Goal: Task Accomplishment & Management: Manage account settings

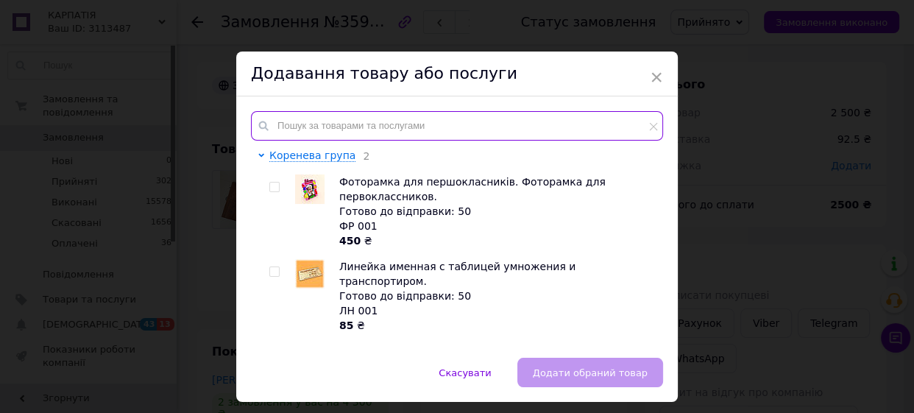
click at [343, 125] on input "text" at bounding box center [457, 125] width 412 height 29
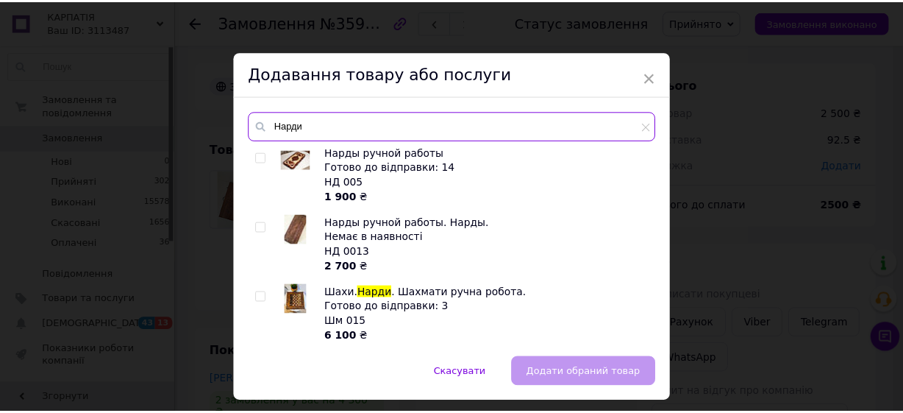
scroll to position [40, 0]
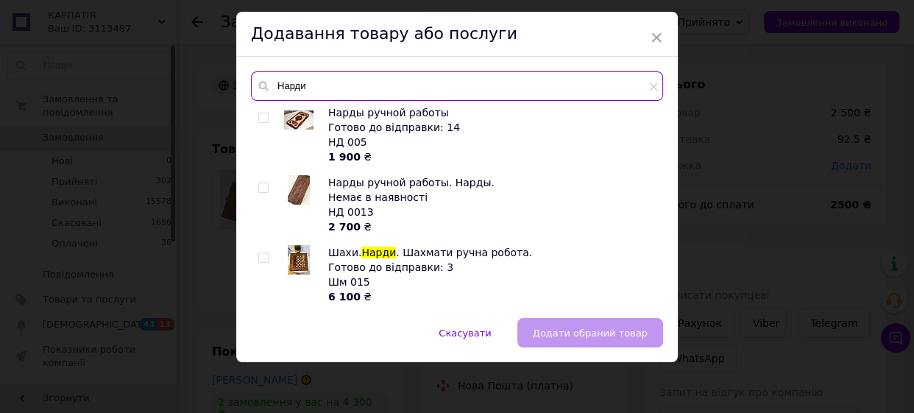
type input "Нарди"
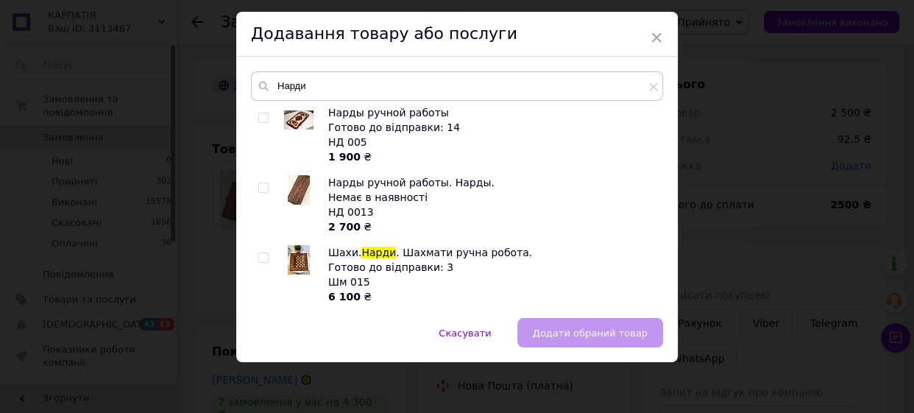
click at [260, 182] on span at bounding box center [263, 187] width 10 height 10
click at [260, 183] on input "checkbox" at bounding box center [263, 188] width 10 height 10
checkbox input "true"
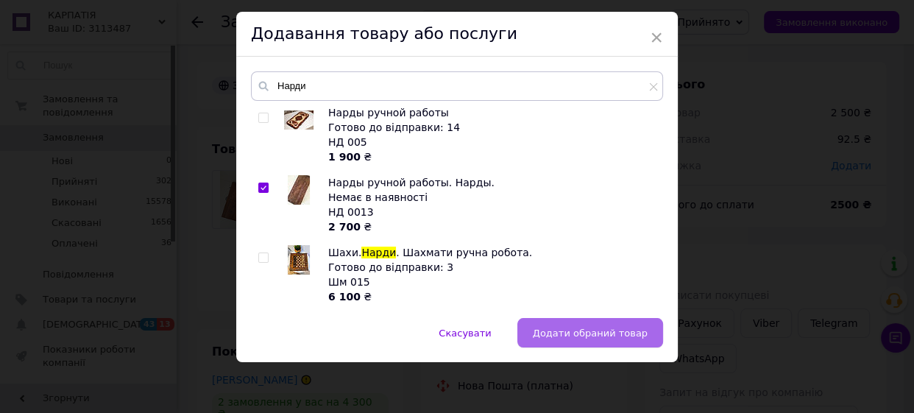
click at [625, 327] on span "Додати обраний товар" at bounding box center [590, 332] width 115 height 11
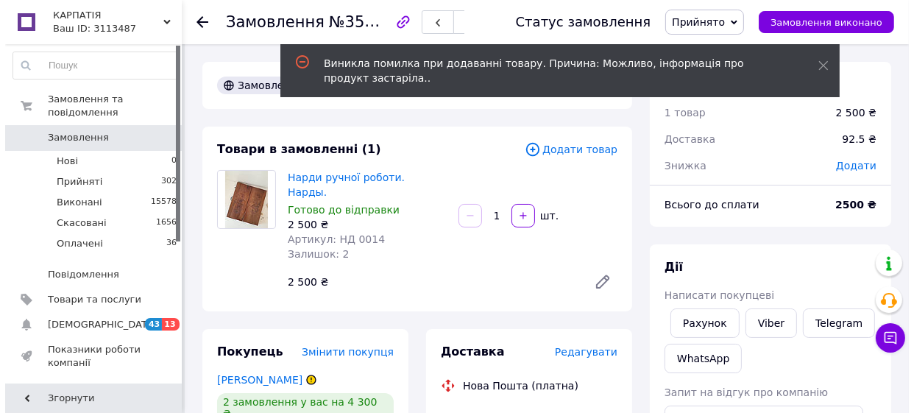
scroll to position [66, 0]
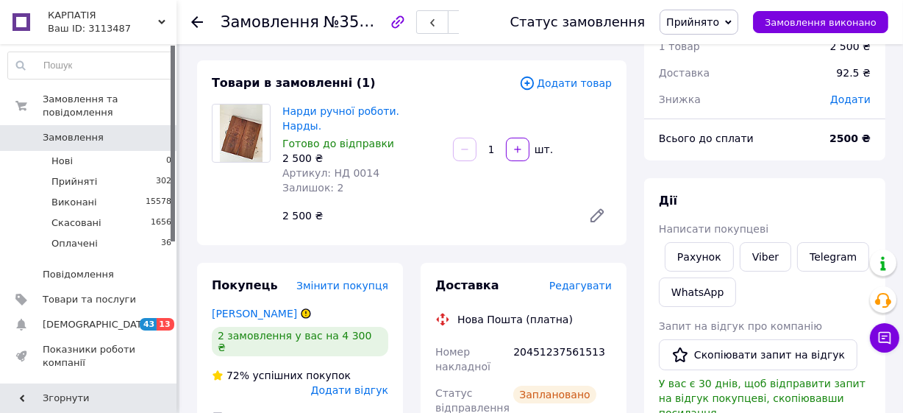
click at [563, 83] on span "Додати товар" at bounding box center [565, 83] width 93 height 16
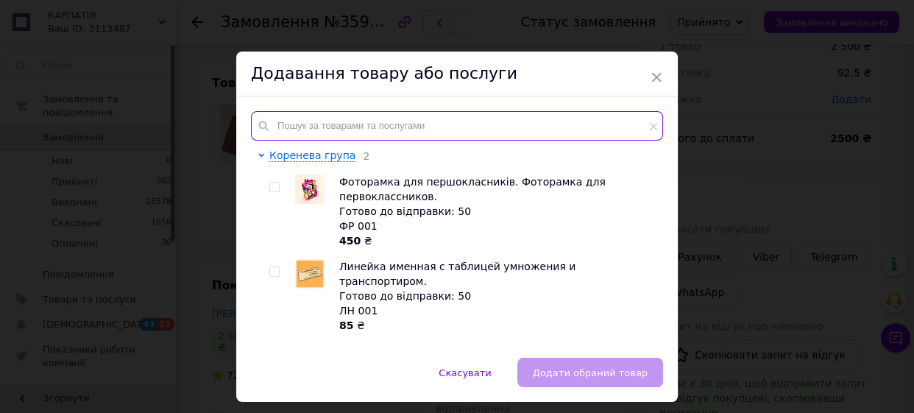
click at [499, 135] on input "text" at bounding box center [457, 125] width 412 height 29
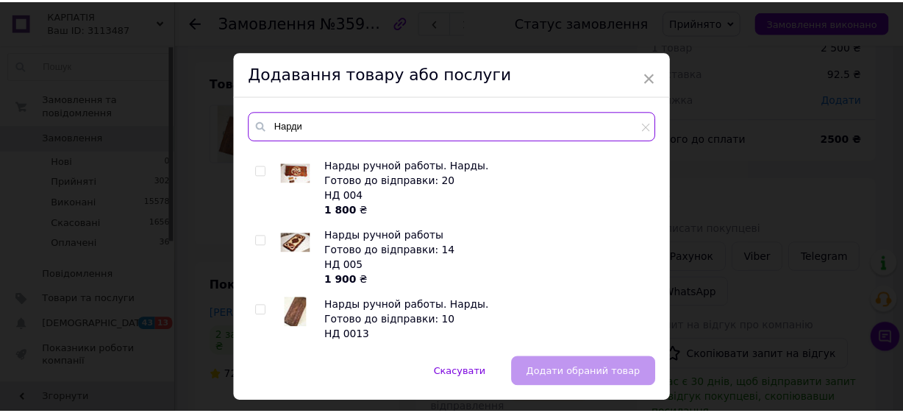
scroll to position [200, 0]
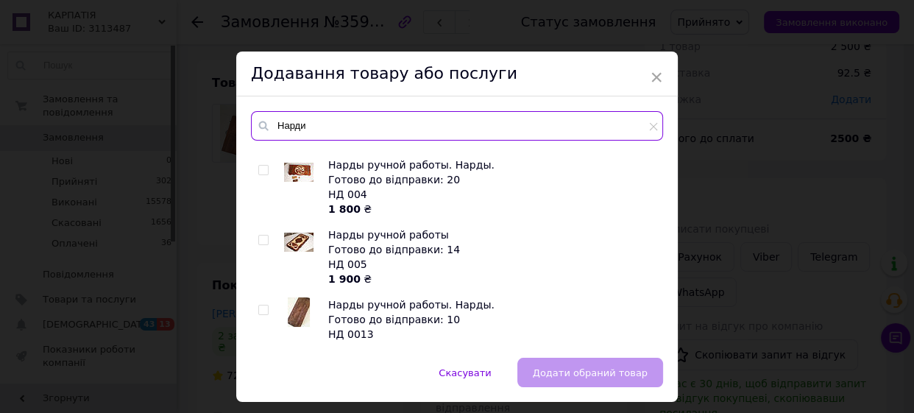
type input "Нарди"
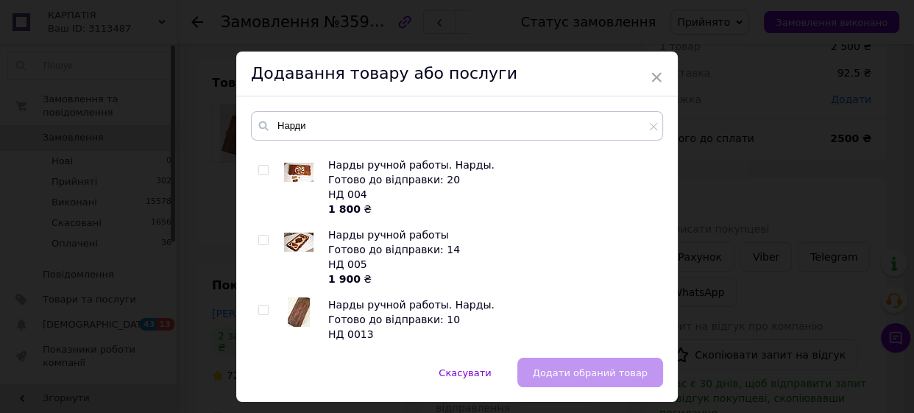
click at [258, 305] on input "checkbox" at bounding box center [263, 310] width 10 height 10
checkbox input "true"
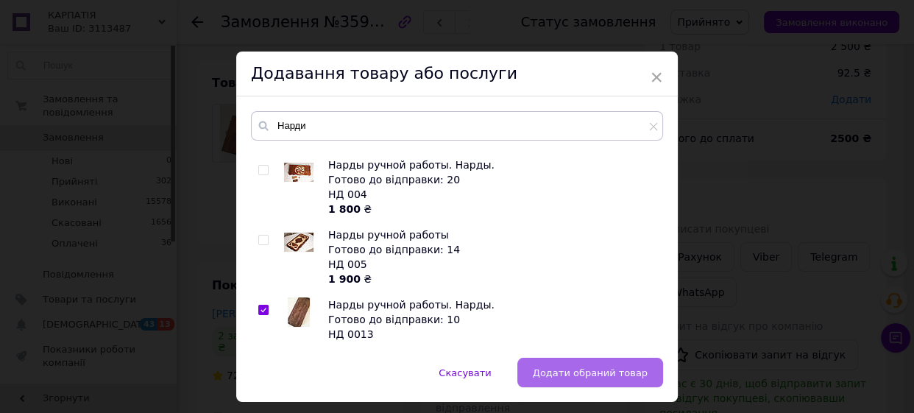
click at [603, 383] on button "Додати обраний товар" at bounding box center [590, 372] width 146 height 29
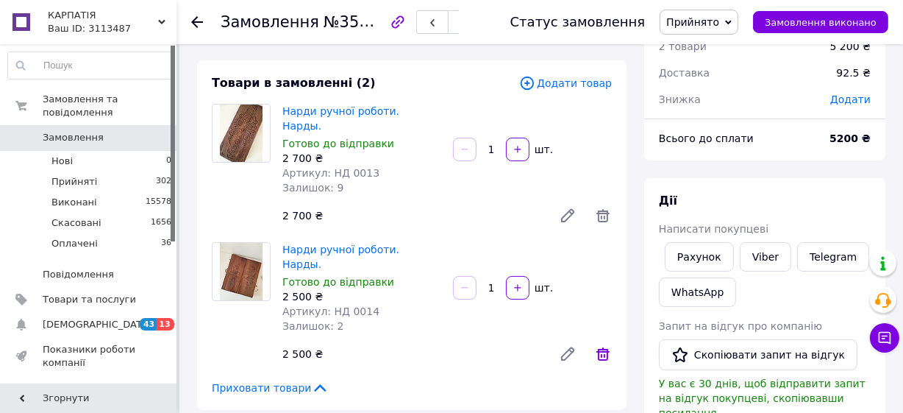
click at [605, 345] on icon at bounding box center [603, 354] width 18 height 18
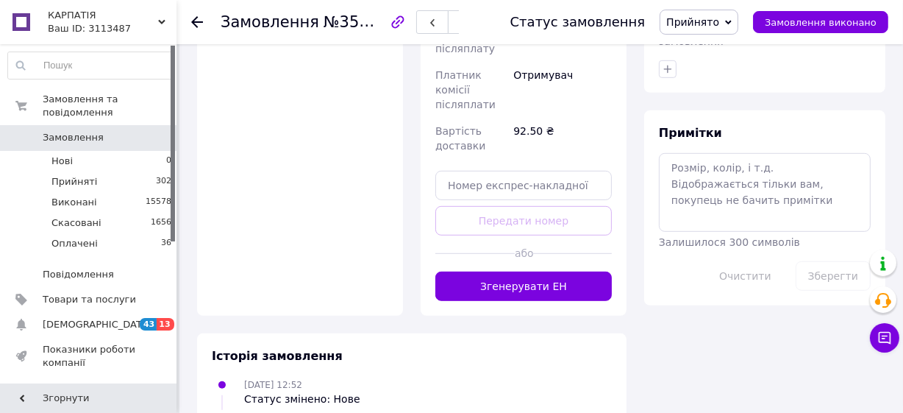
scroll to position [736, 0]
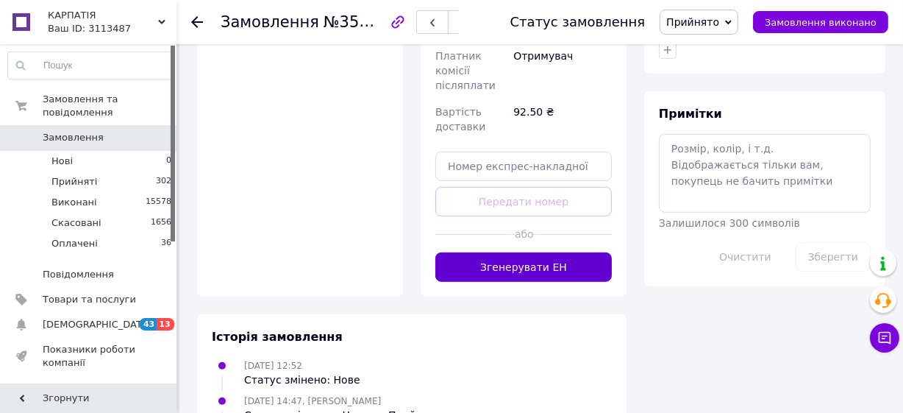
click at [567, 252] on button "Згенерувати ЕН" at bounding box center [524, 266] width 177 height 29
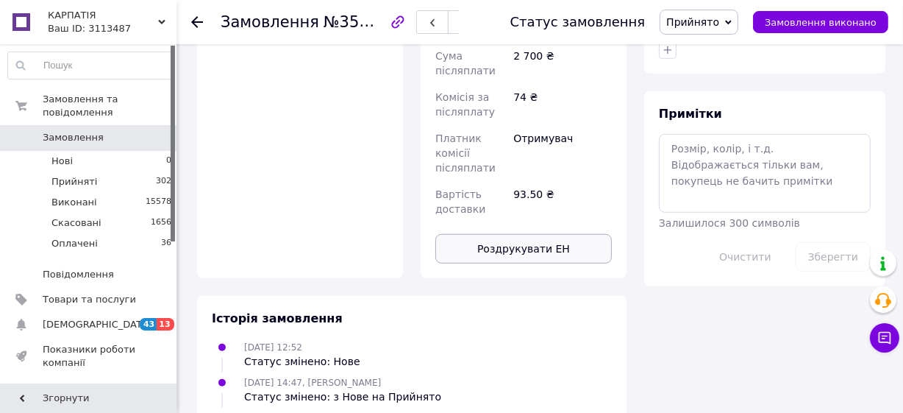
click at [569, 234] on button "Роздрукувати ЕН" at bounding box center [524, 248] width 177 height 29
click at [150, 171] on li "Прийняті 302" at bounding box center [90, 181] width 180 height 21
click at [160, 175] on span "302" at bounding box center [163, 181] width 15 height 13
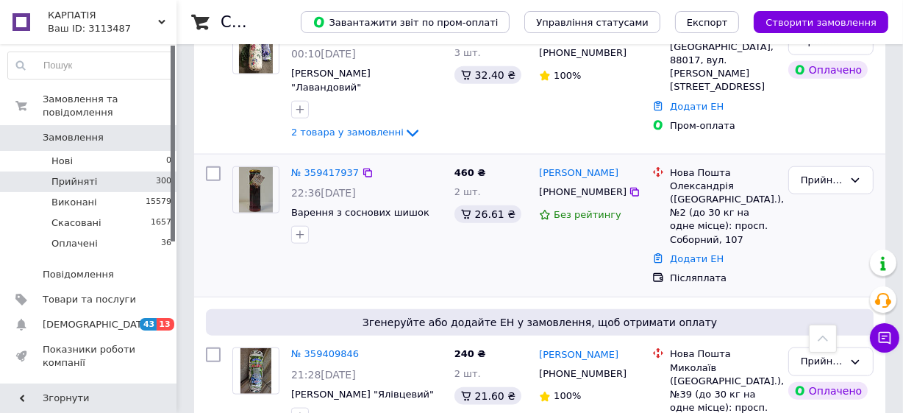
scroll to position [1471, 0]
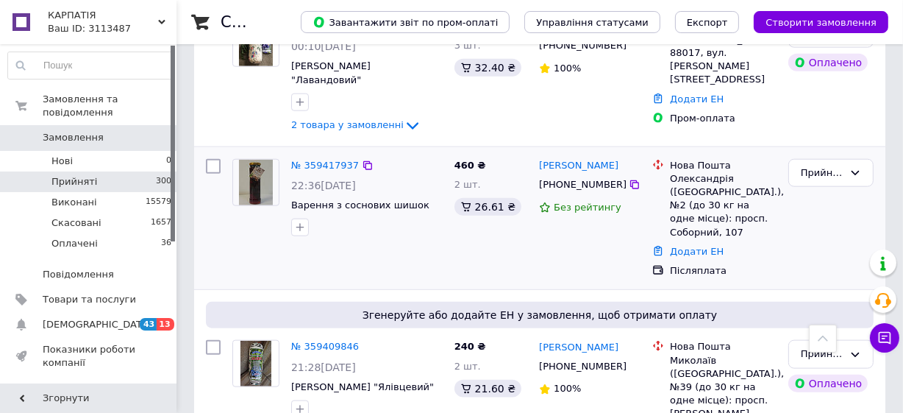
click at [259, 160] on img at bounding box center [256, 183] width 34 height 46
